Goal: Navigation & Orientation: Find specific page/section

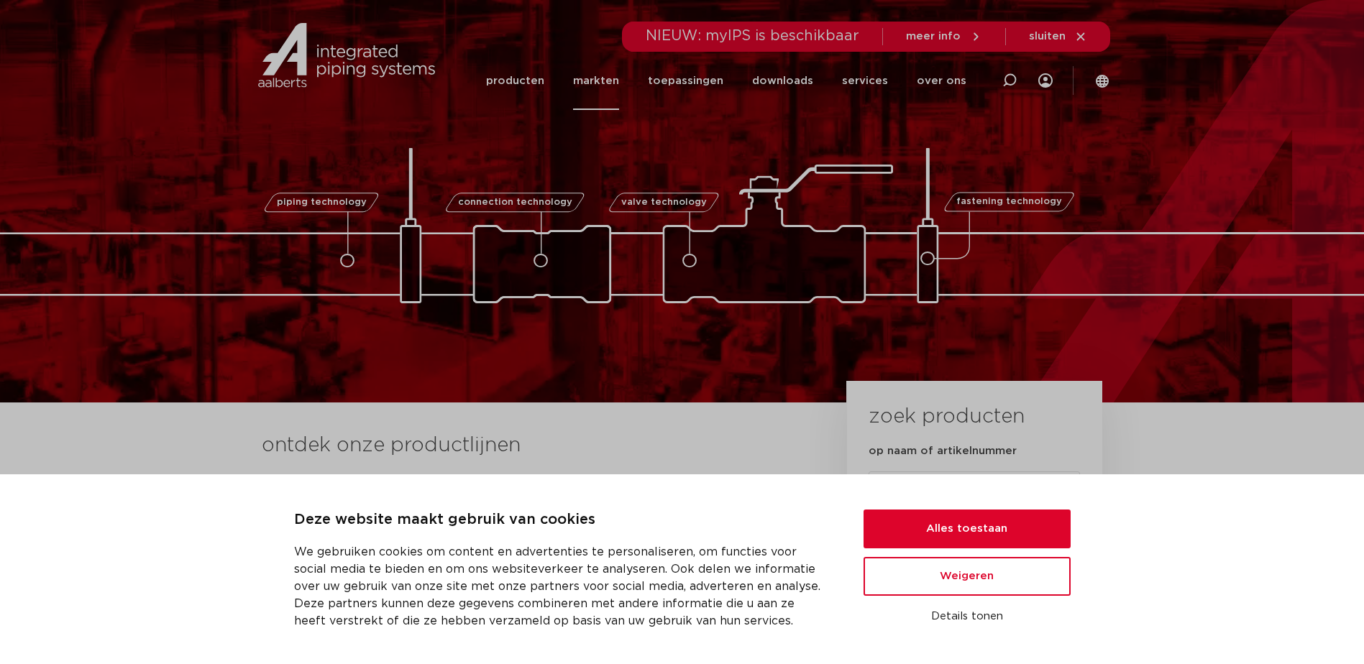
click at [600, 81] on link "markten" at bounding box center [596, 81] width 46 height 58
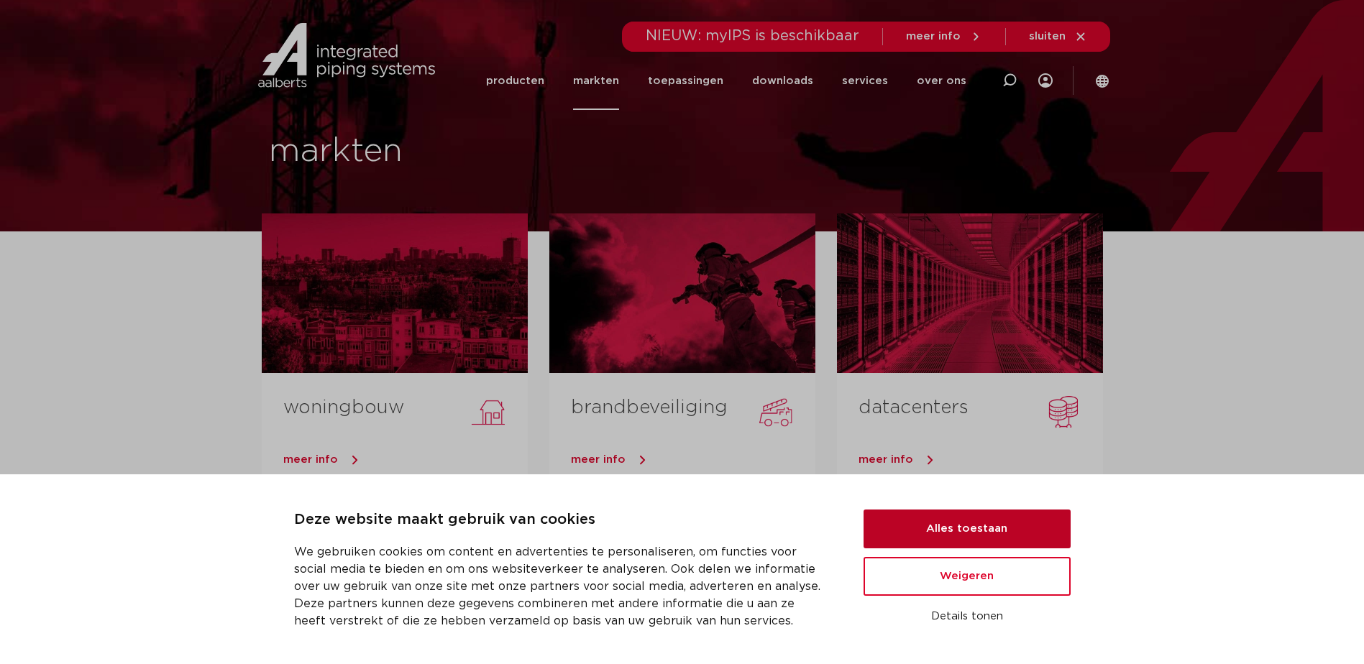
click at [969, 524] on button "Alles toestaan" at bounding box center [967, 529] width 207 height 39
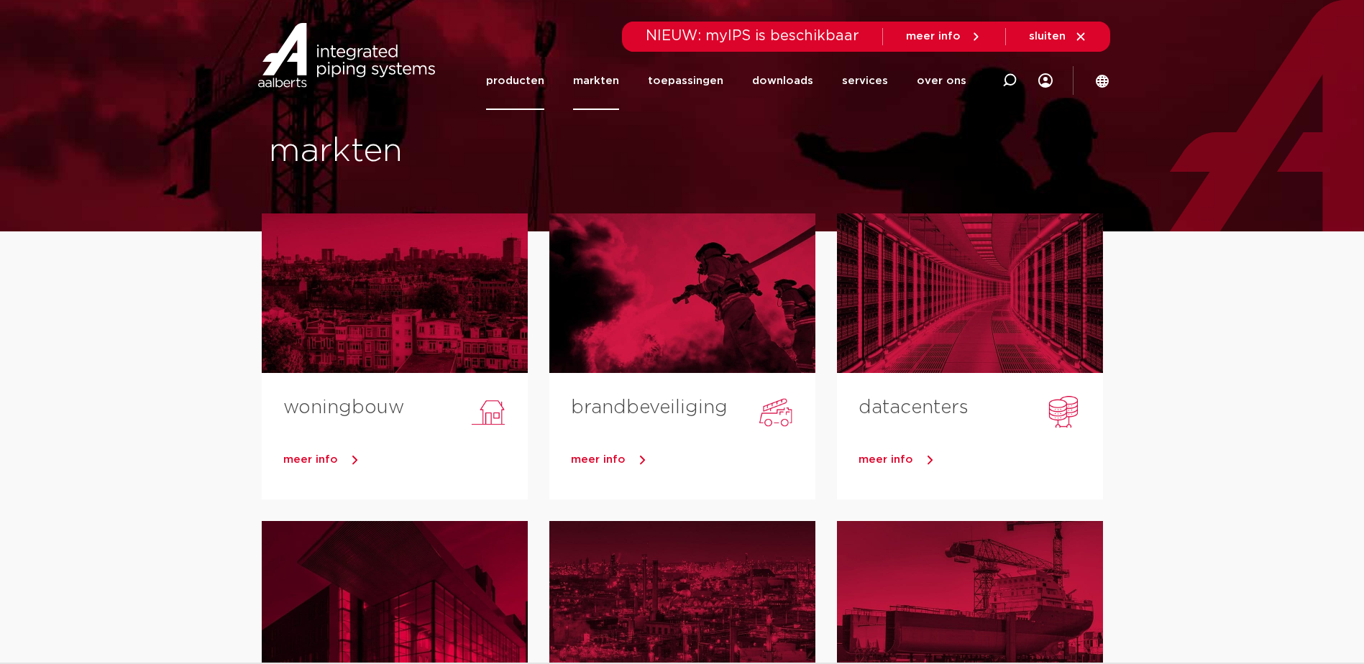
click at [534, 81] on link "producten" at bounding box center [515, 81] width 58 height 58
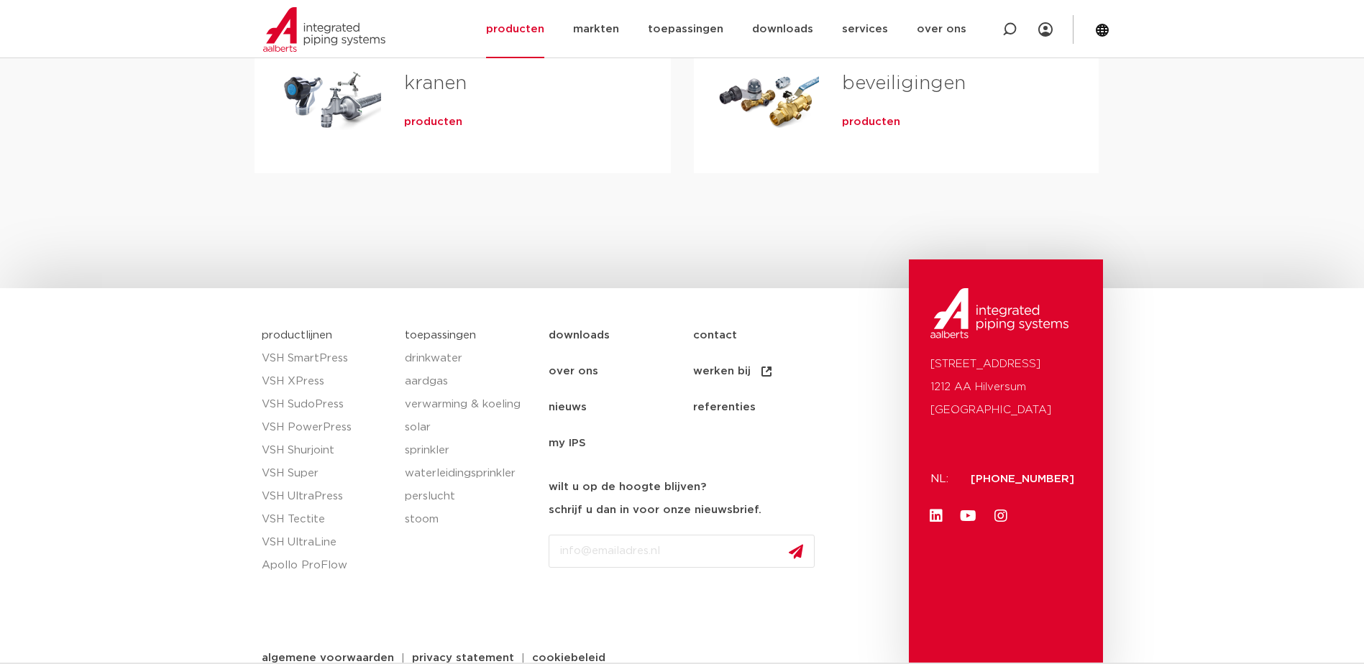
scroll to position [697, 0]
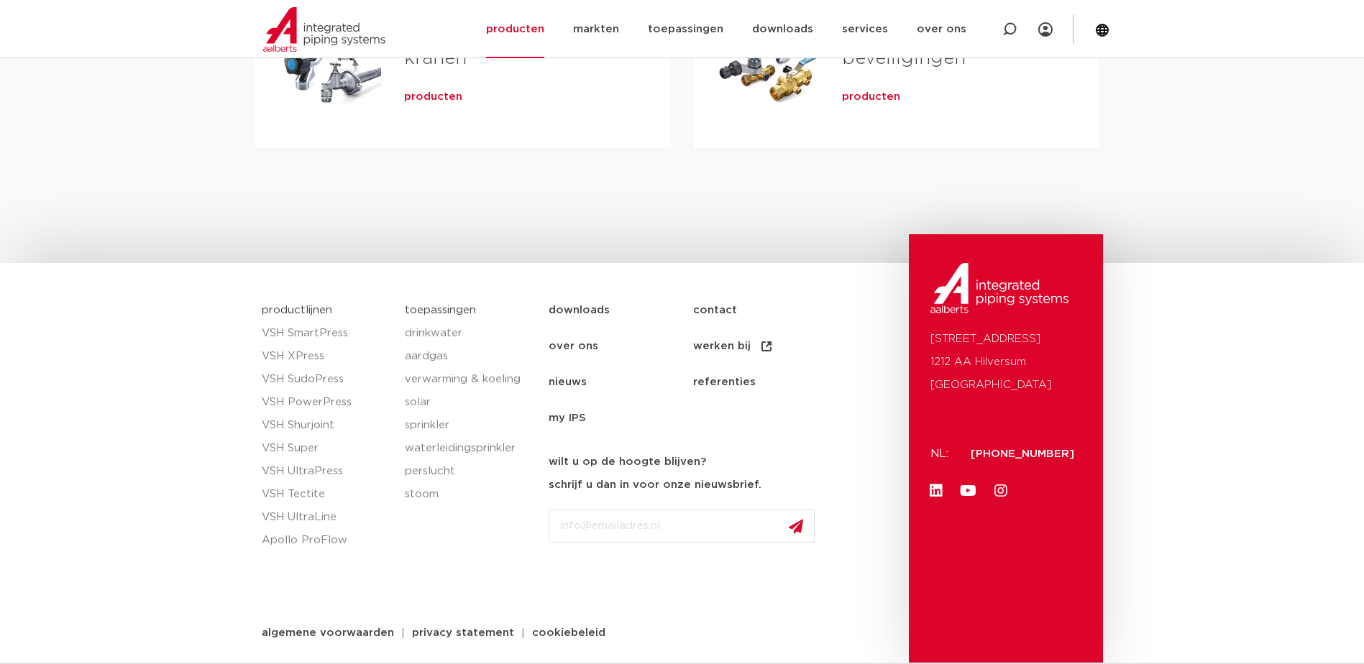
click at [712, 351] on link "werken bij" at bounding box center [765, 347] width 145 height 36
